Goal: Find specific page/section: Find specific page/section

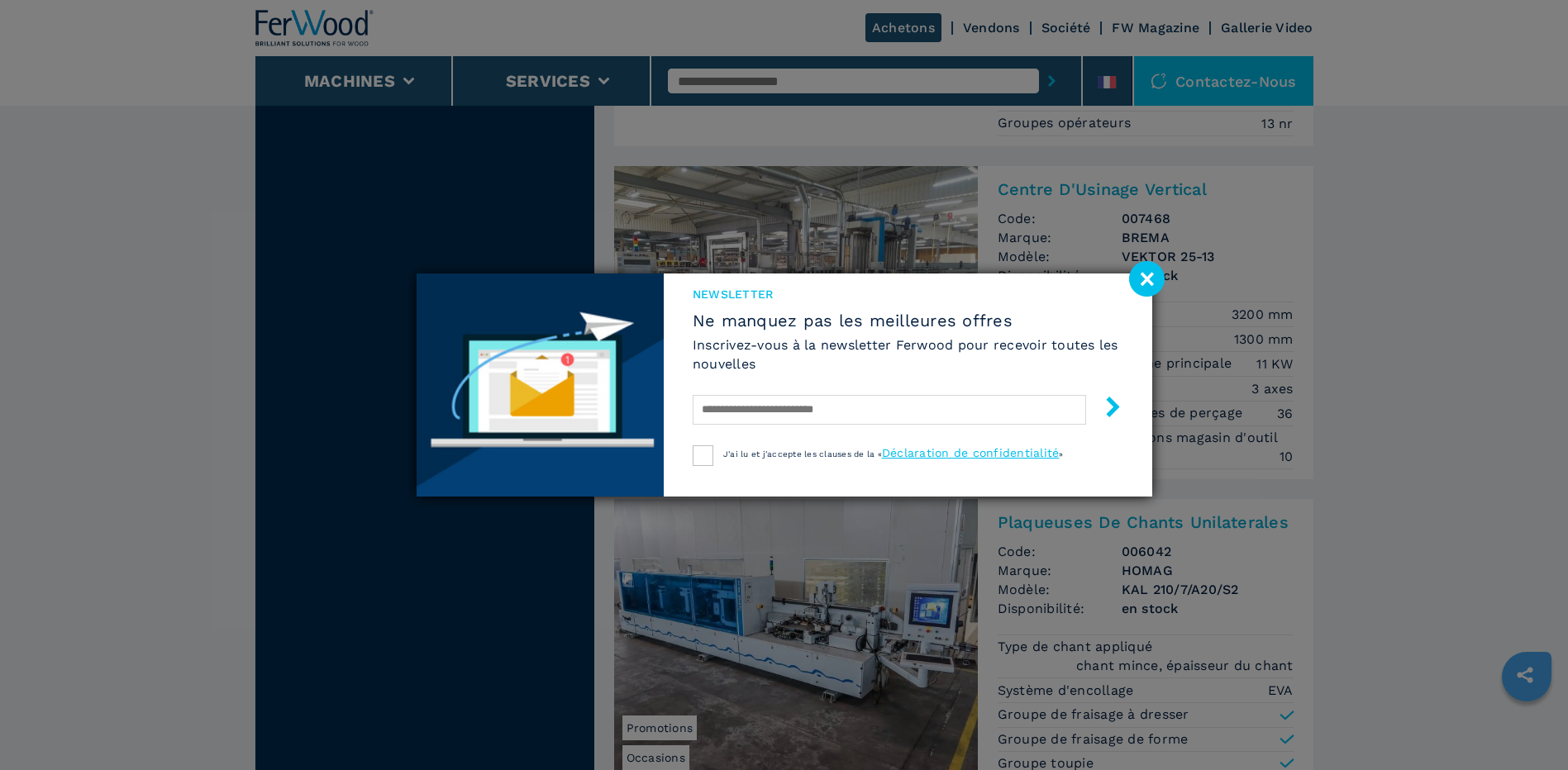
scroll to position [2227, 0]
click at [1143, 282] on image at bounding box center [1147, 279] width 36 height 36
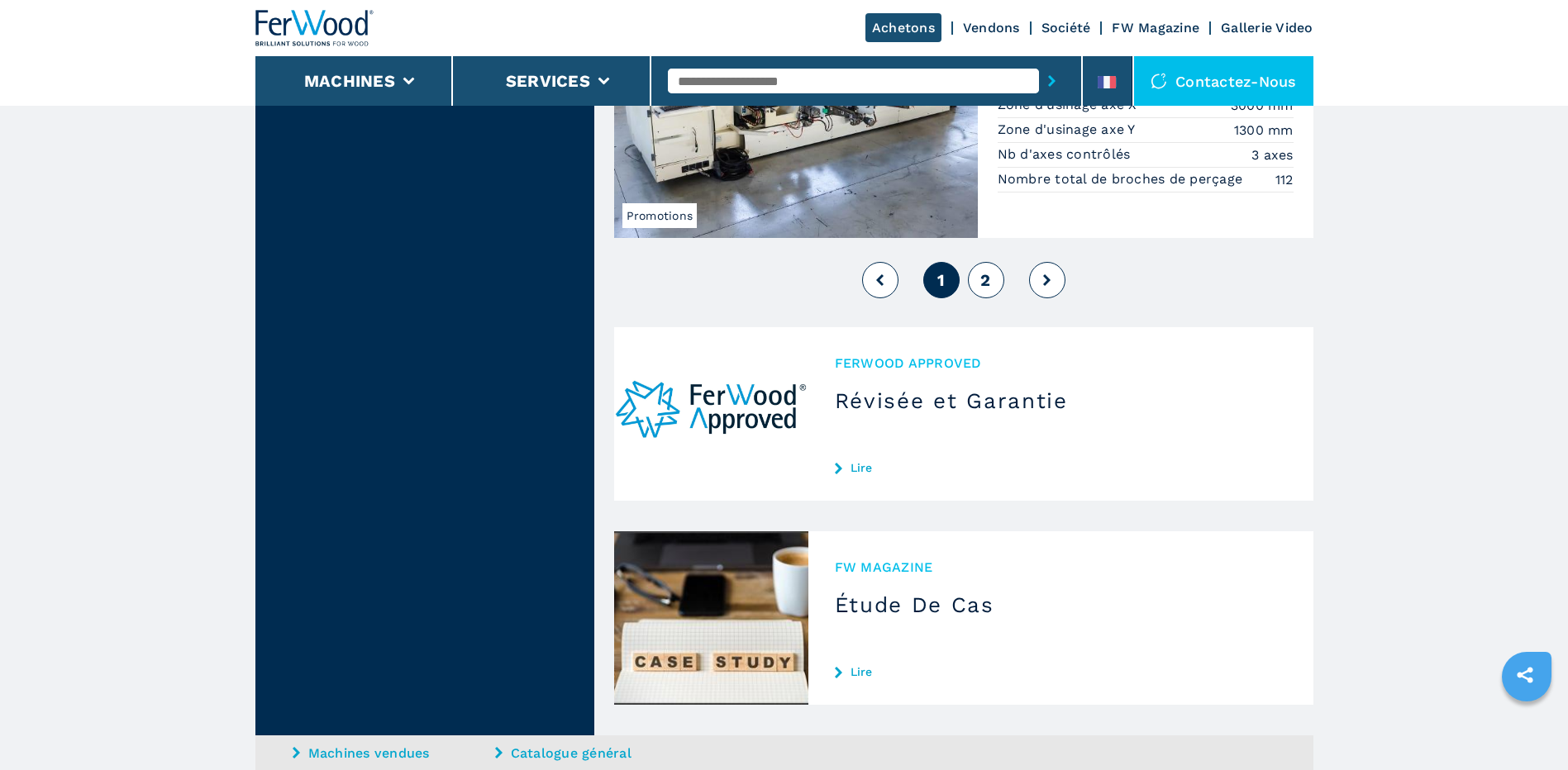
scroll to position [4102, 0]
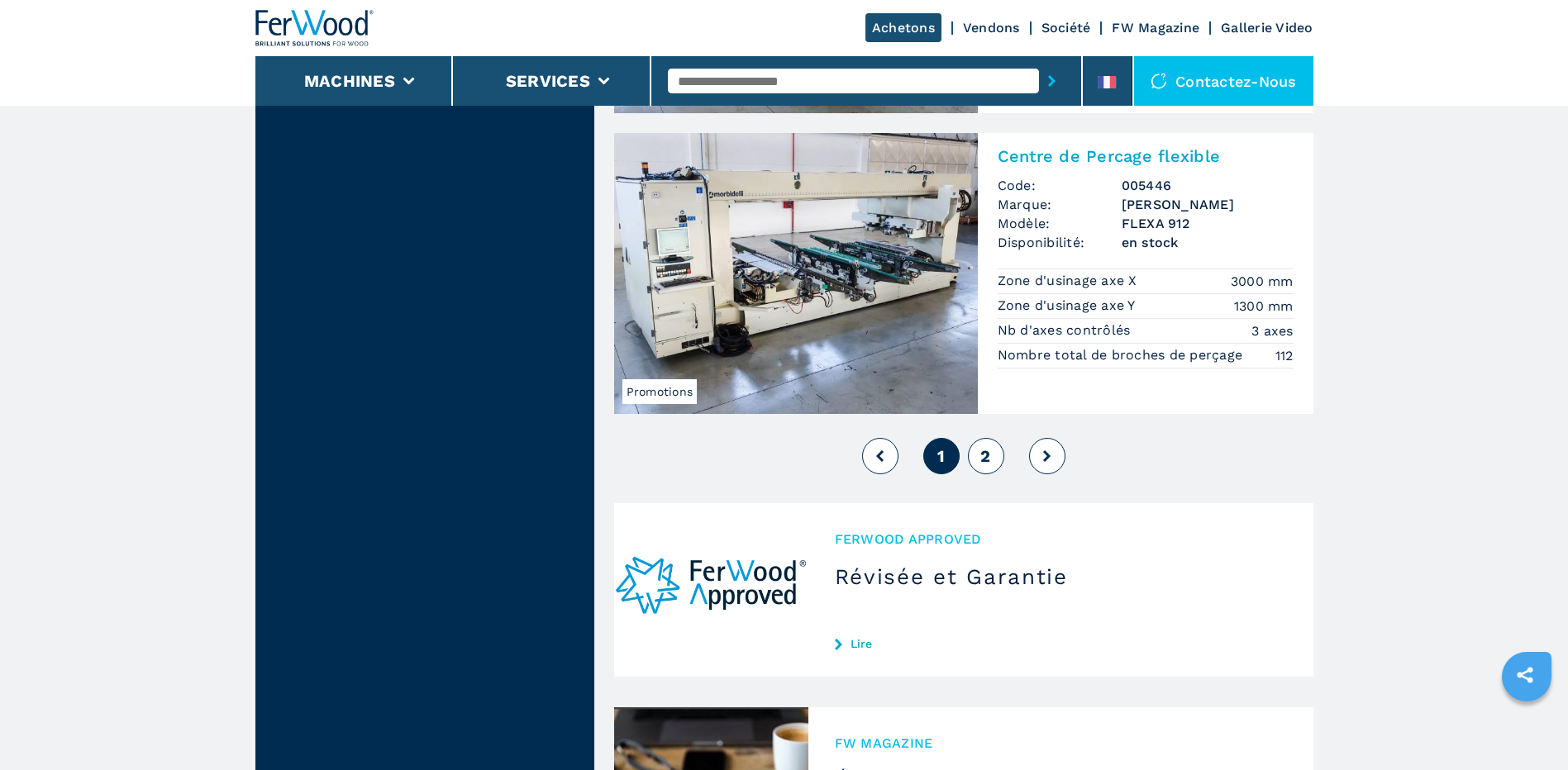
click at [984, 466] on button "2" at bounding box center [986, 457] width 37 height 37
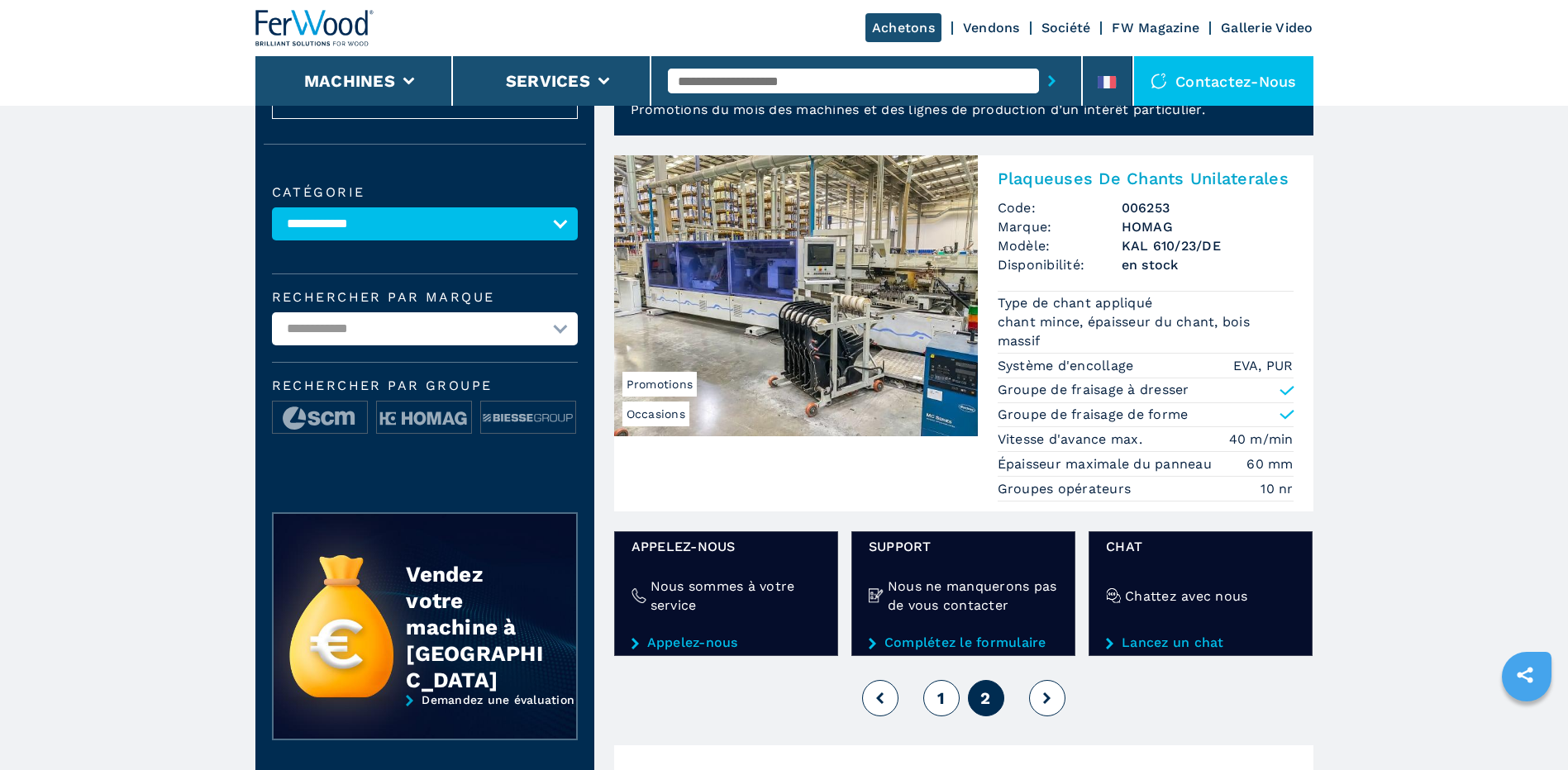
scroll to position [99, 0]
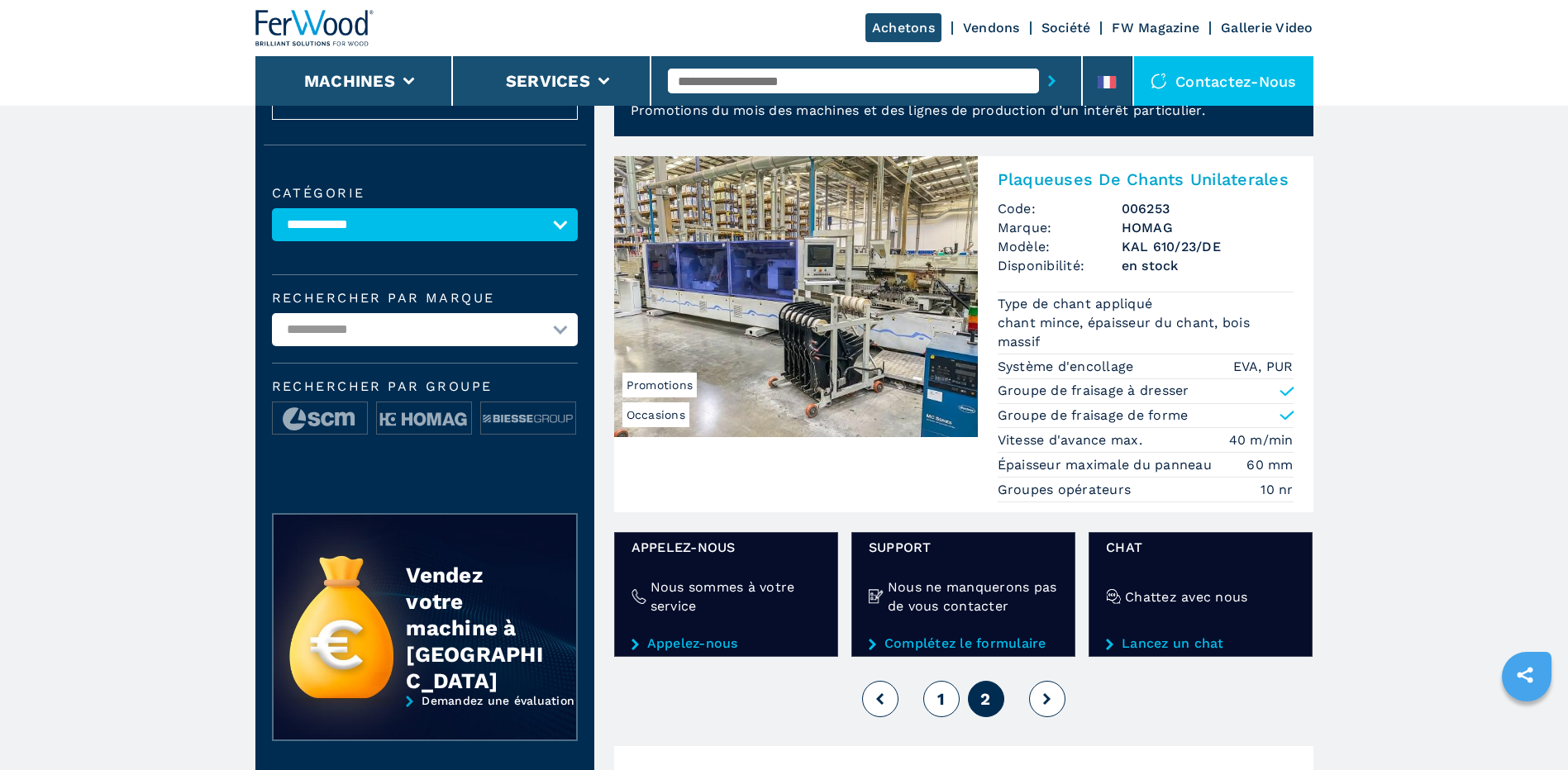
click at [896, 80] on input "text" at bounding box center [854, 81] width 371 height 25
click at [1039, 62] on button "submit-button" at bounding box center [1052, 81] width 26 height 38
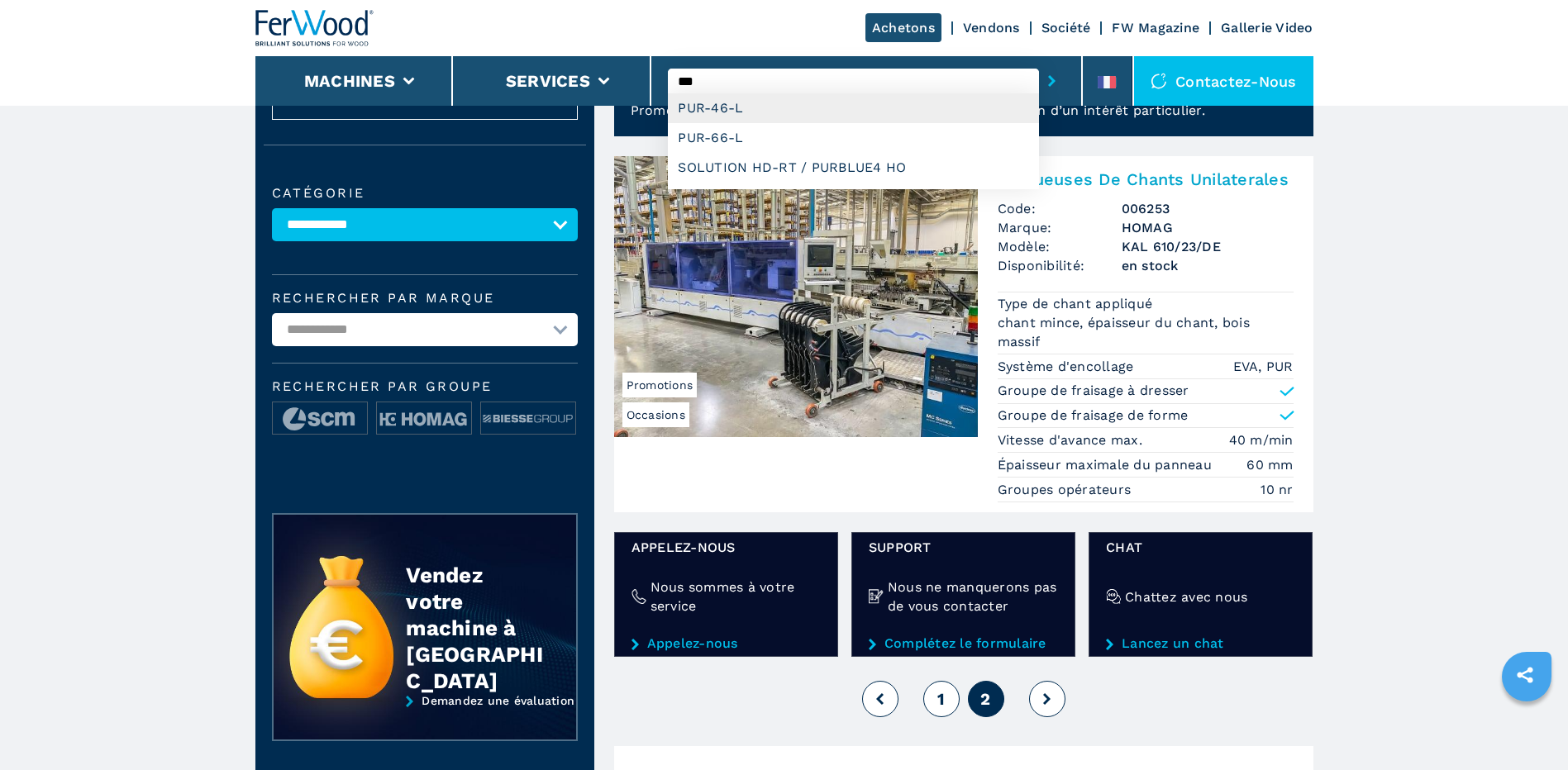
click at [741, 113] on div "PUR-46-L" at bounding box center [854, 108] width 371 height 30
type input "********"
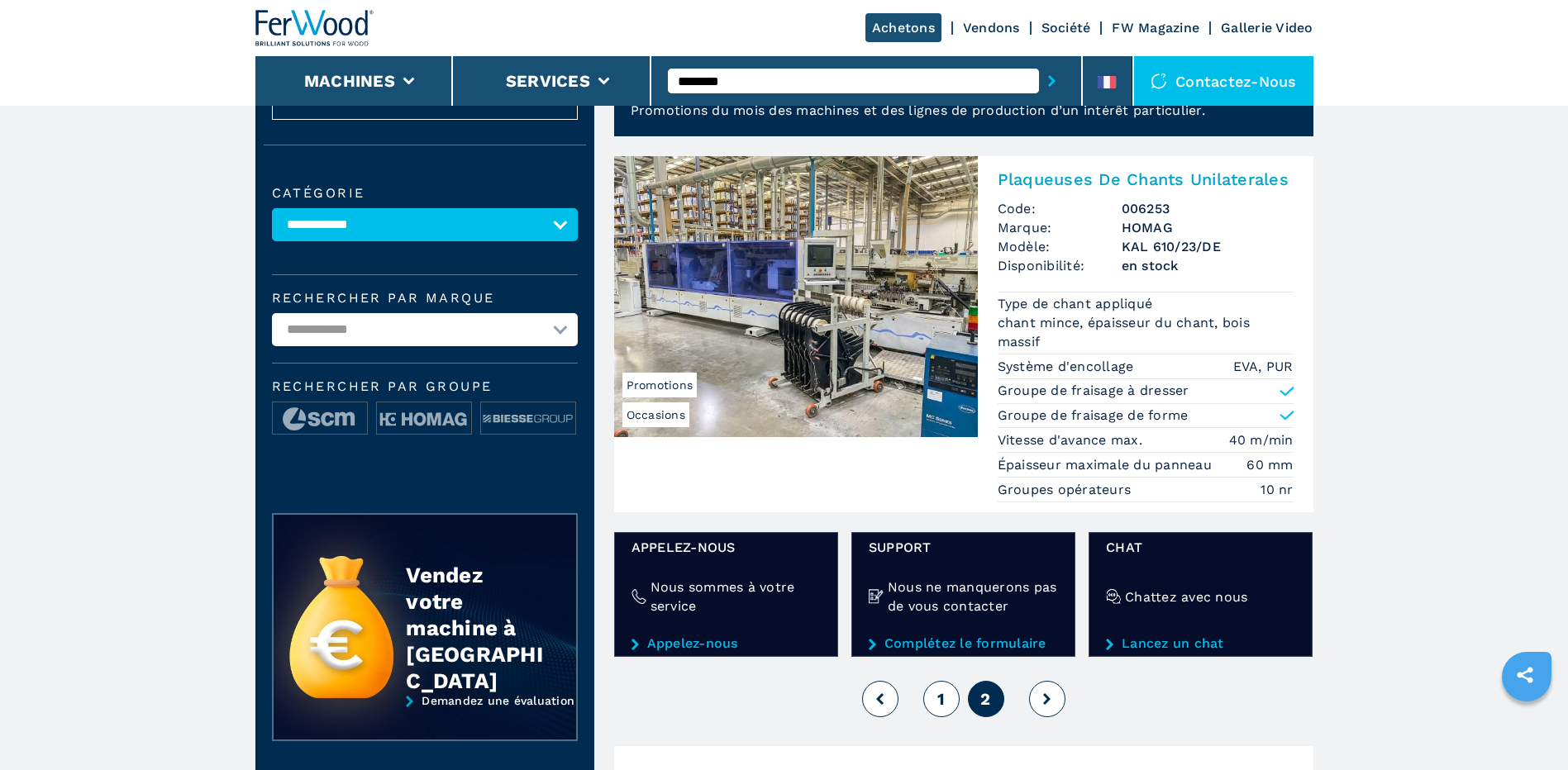
click at [1045, 84] on button "submit-button" at bounding box center [1052, 81] width 26 height 38
click at [1055, 80] on icon "submit-button" at bounding box center [1052, 81] width 8 height 12
